Goal: Task Accomplishment & Management: Use online tool/utility

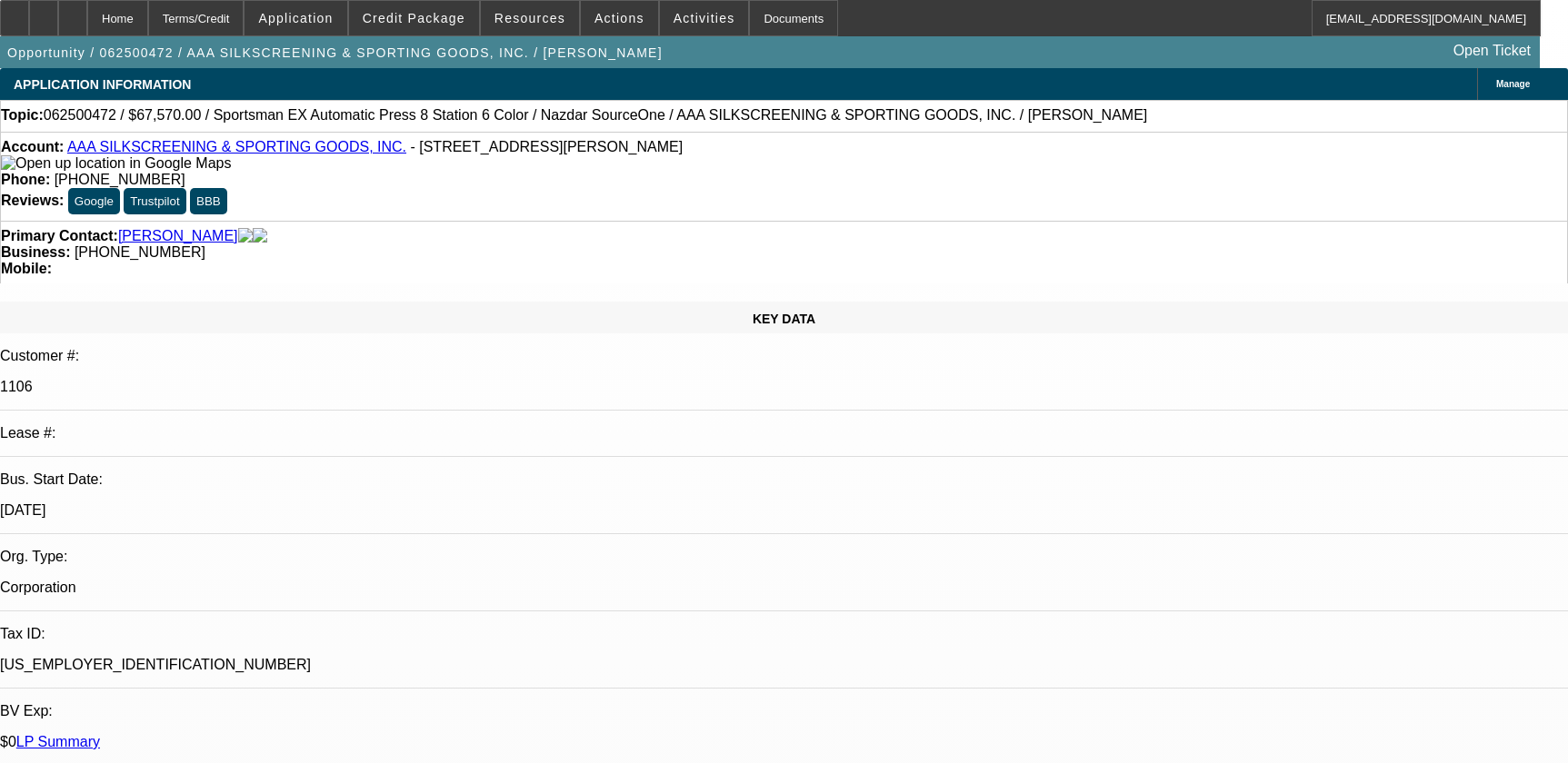
select select "0"
select select "5"
select select "0"
select select "6"
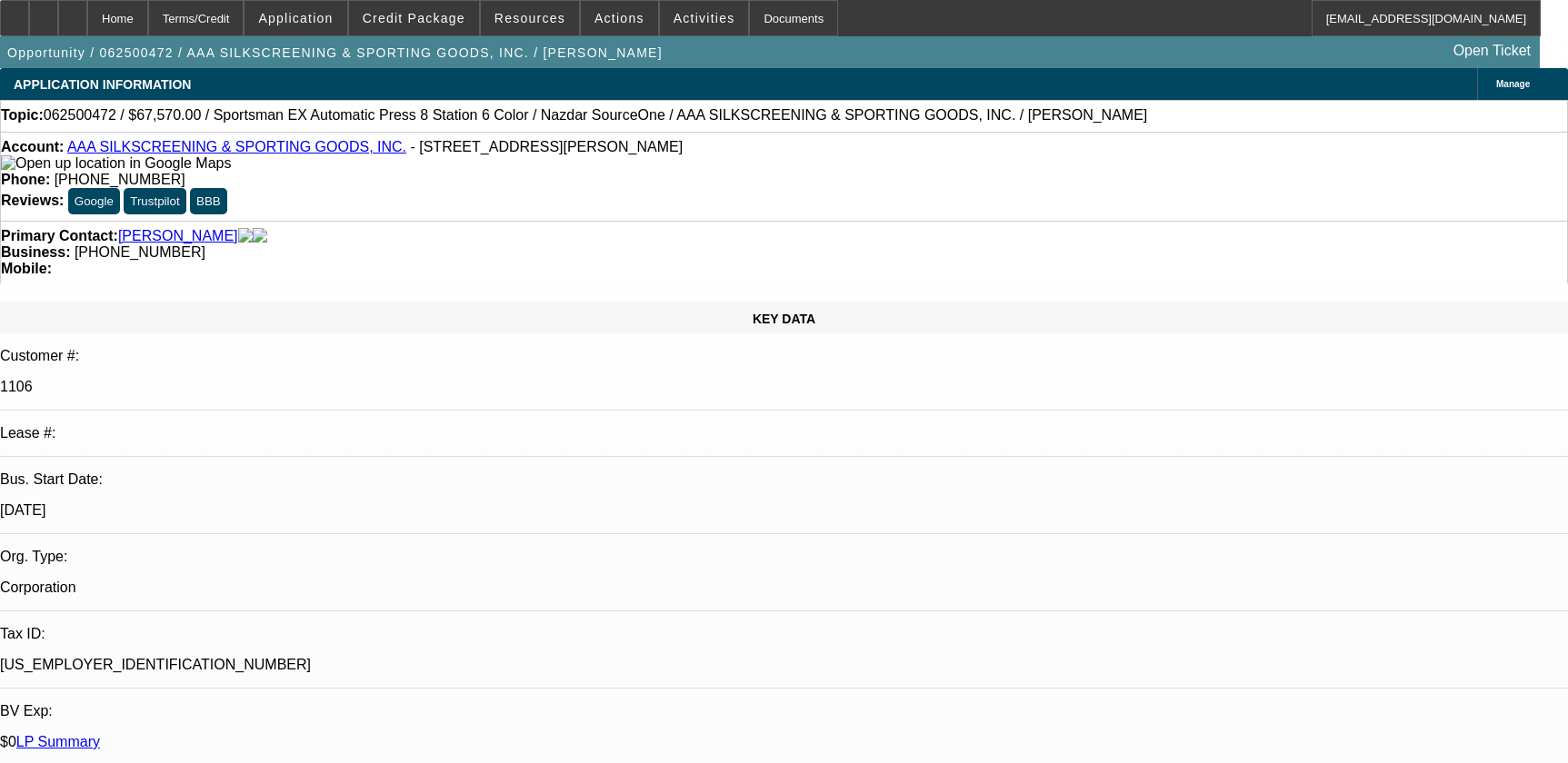
select select "0.1"
select select "2"
select select "0.1"
select select "4"
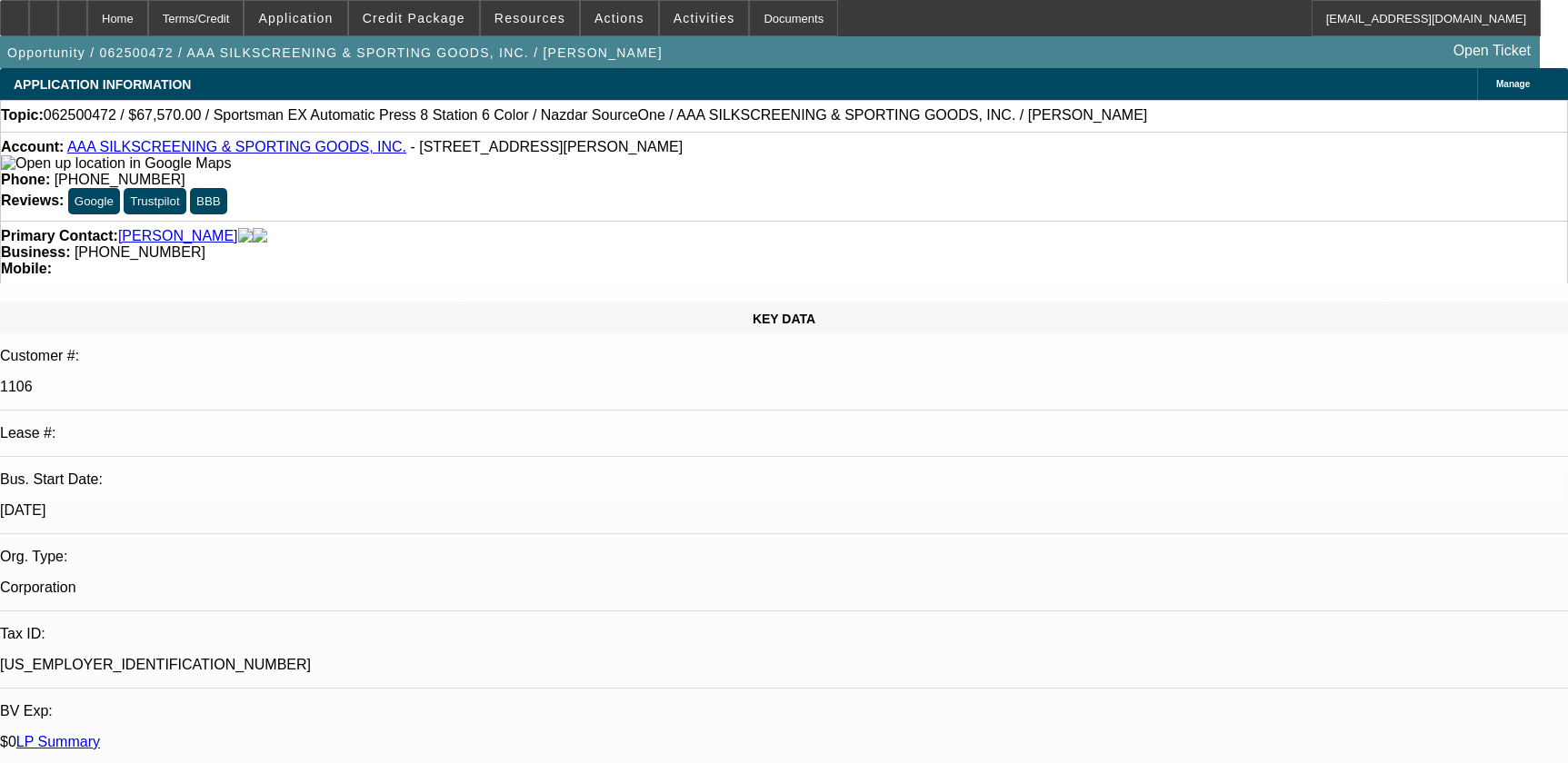
select select "0"
select select "2"
select select "0.1"
select select "4"
select select "0"
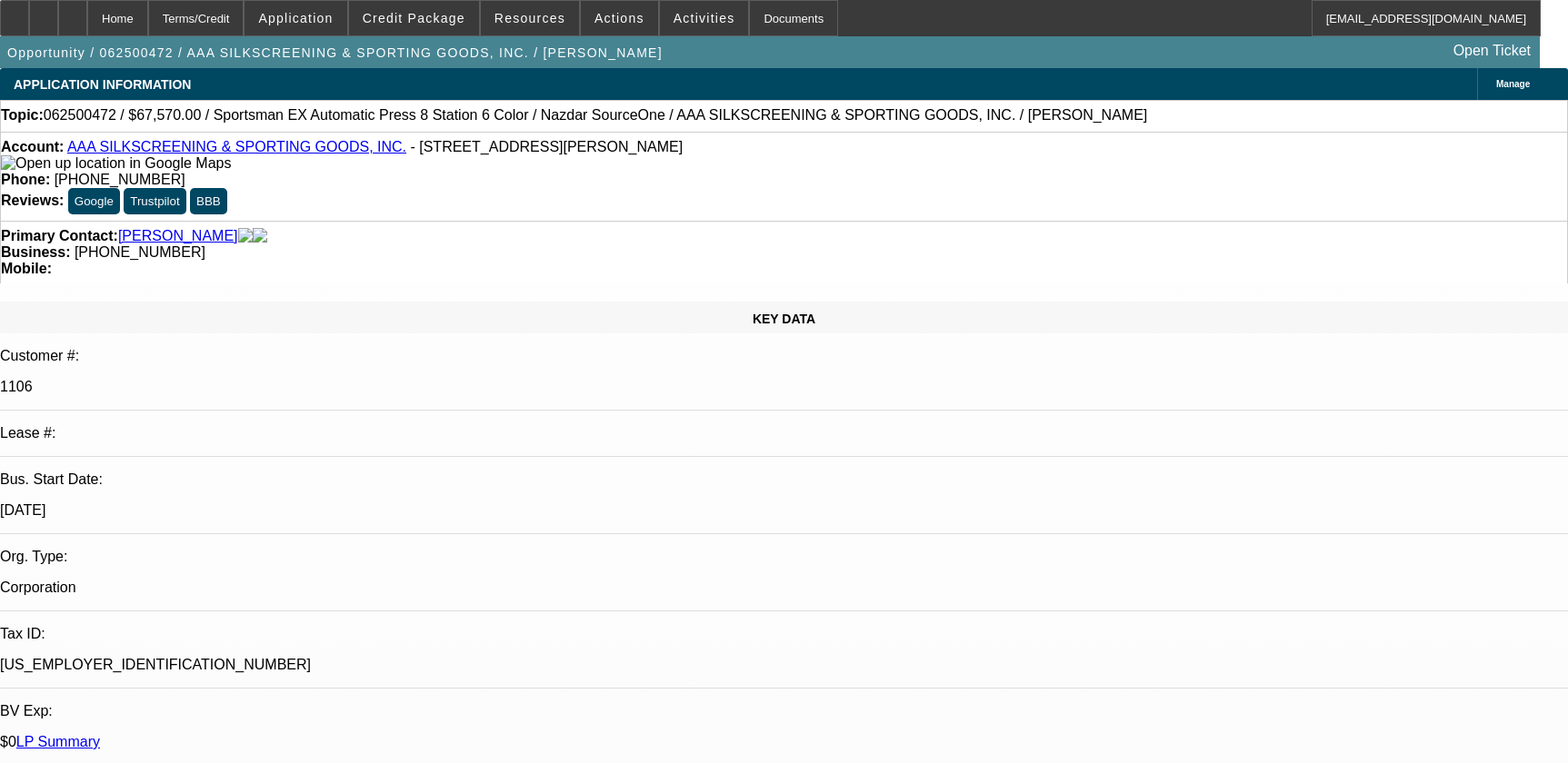
select select "2"
select select "0.1"
select select "4"
